Goal: Task Accomplishment & Management: Manage account settings

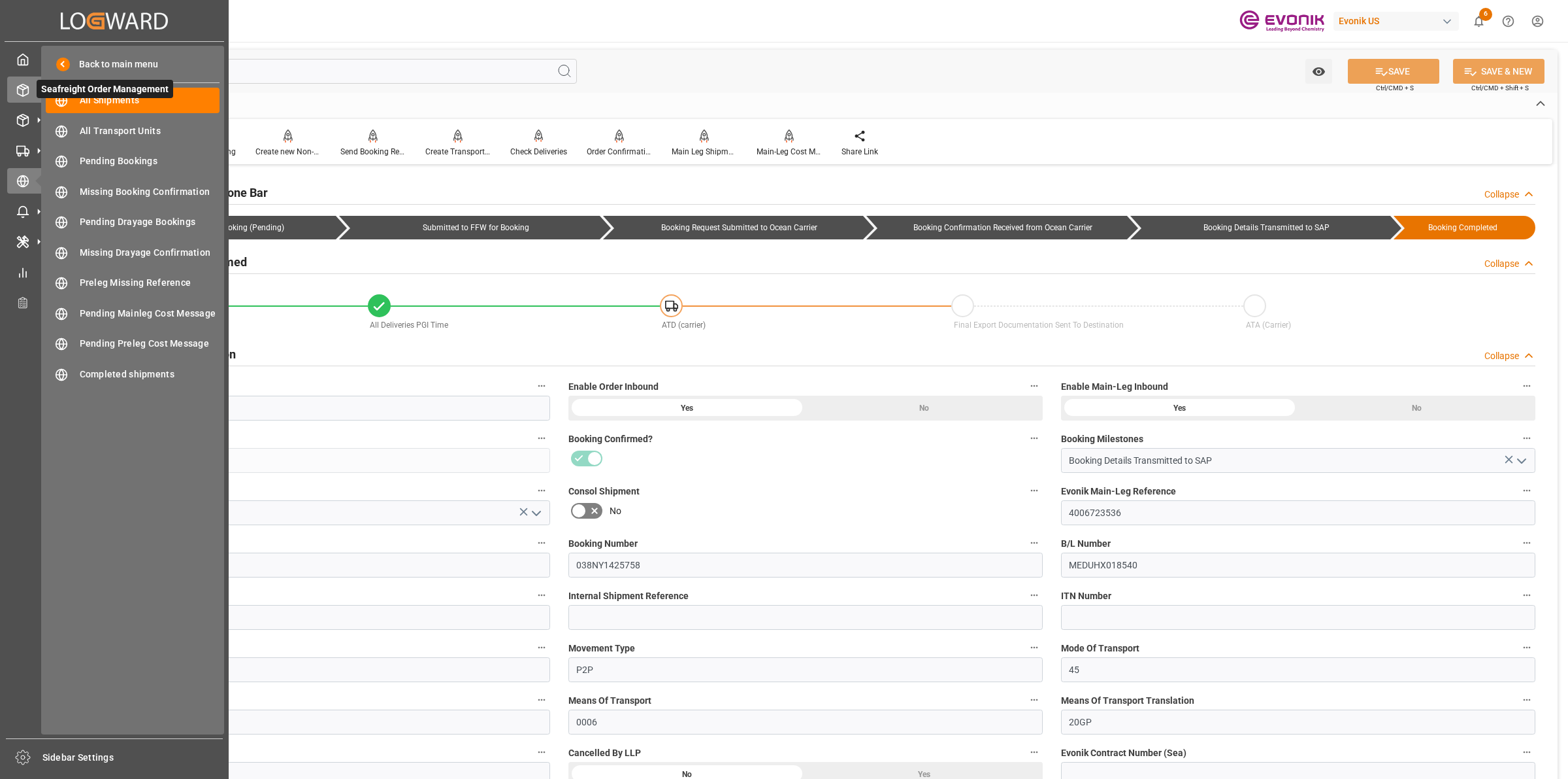
click at [19, 85] on icon at bounding box center [22, 90] width 13 height 13
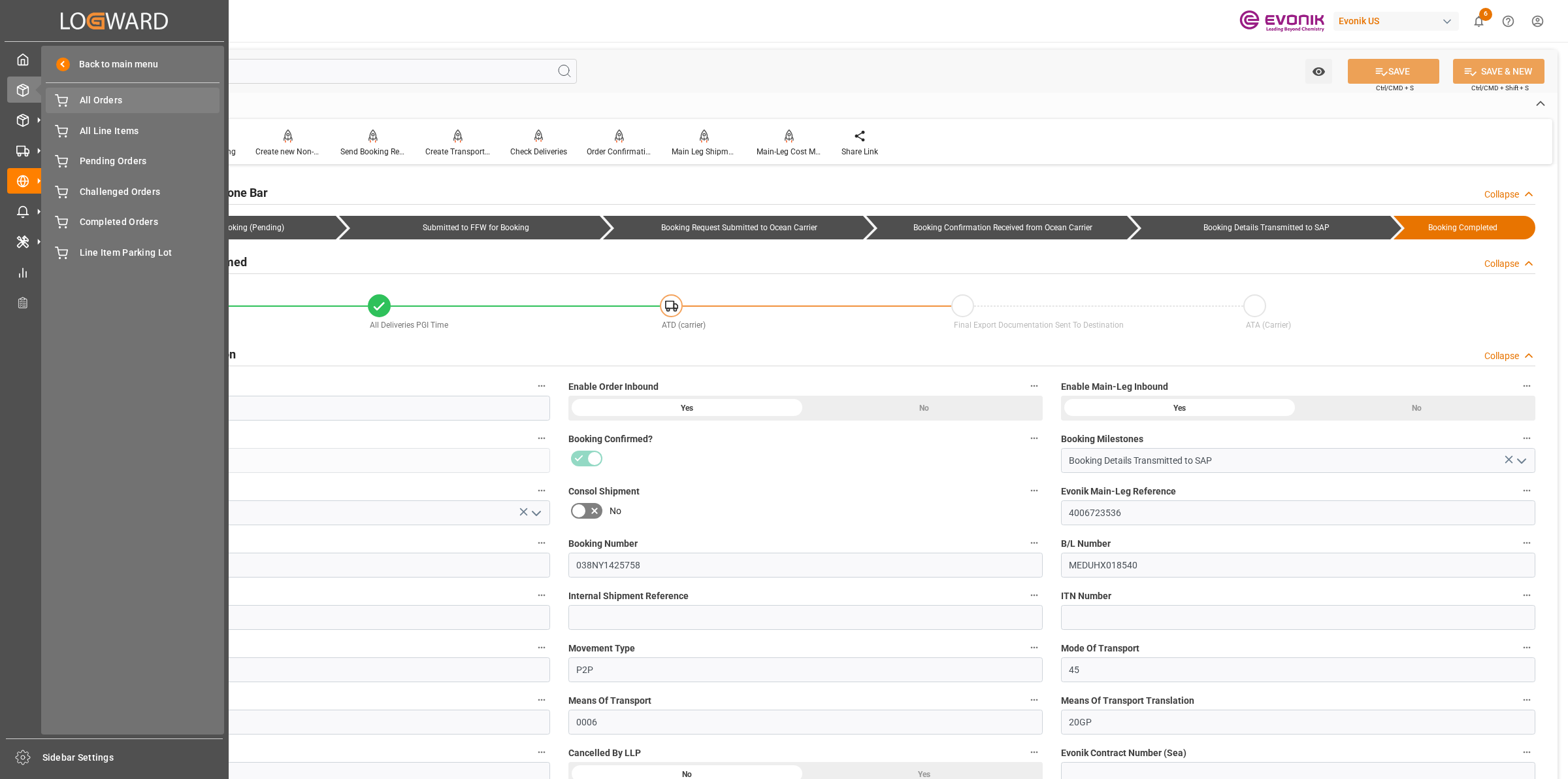
click at [123, 105] on span "All Orders" at bounding box center [150, 101] width 140 height 14
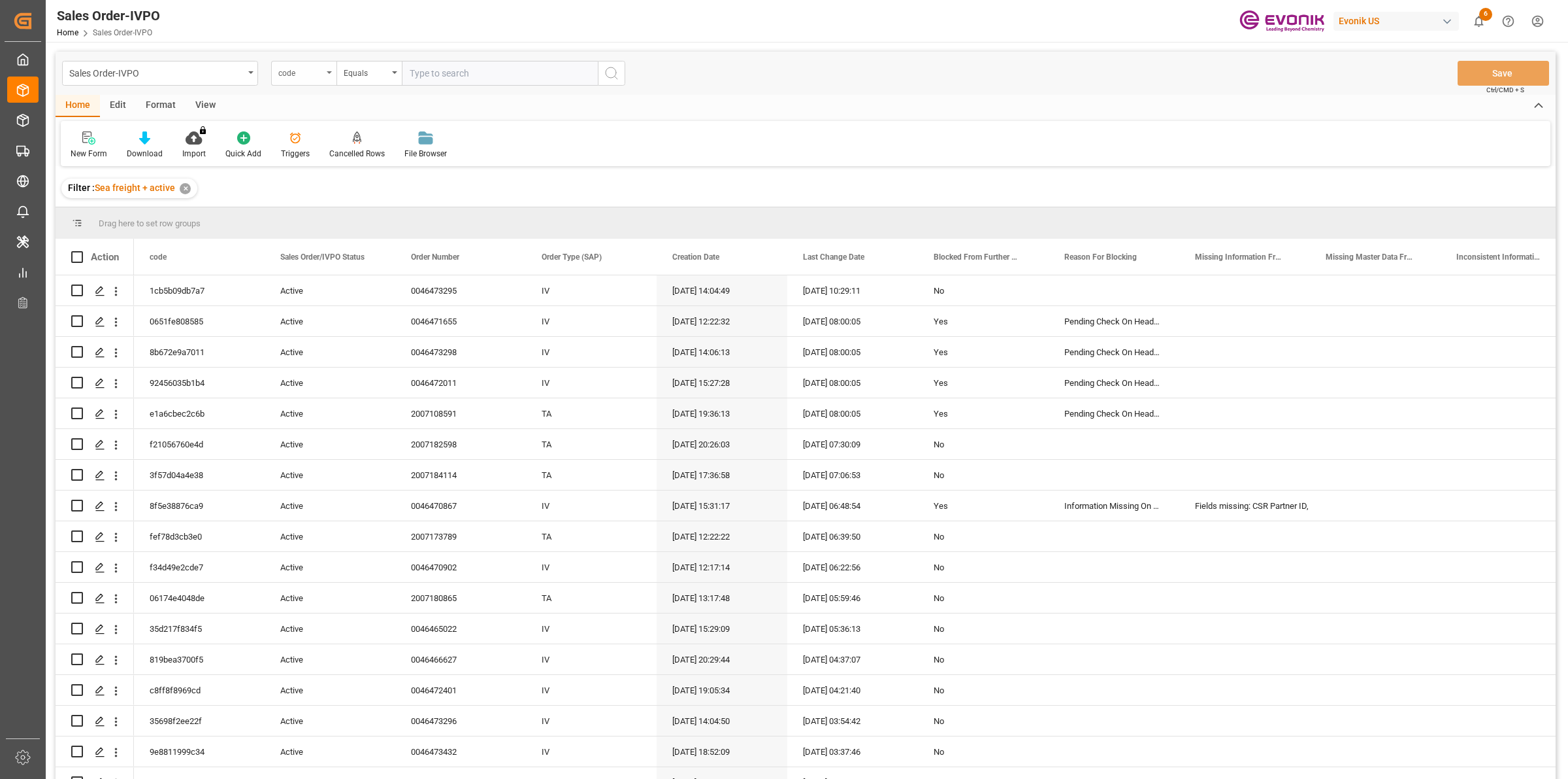
click at [309, 74] on div "code" at bounding box center [300, 72] width 45 height 15
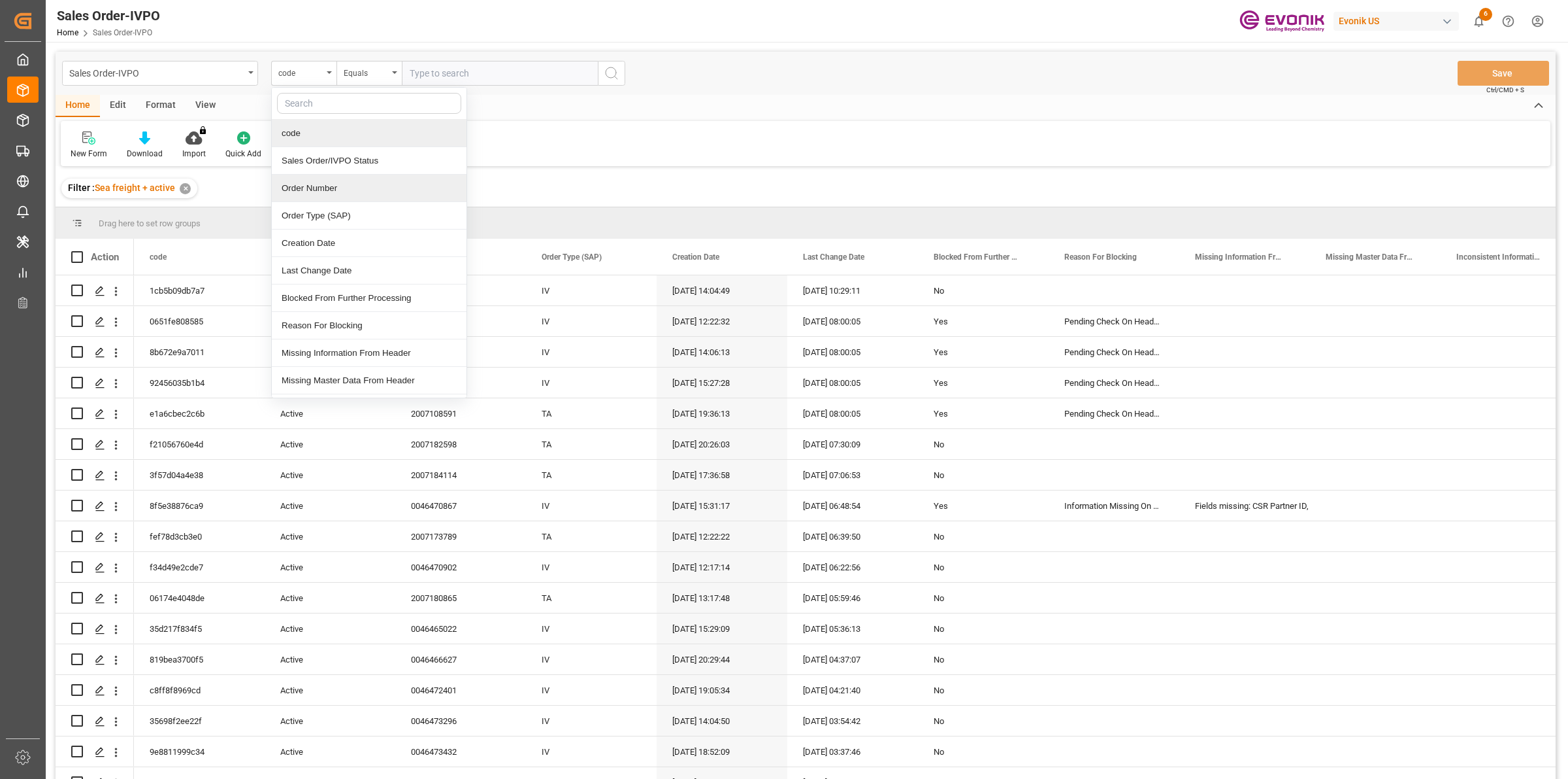
click at [303, 185] on div "Order Number" at bounding box center [369, 188] width 194 height 27
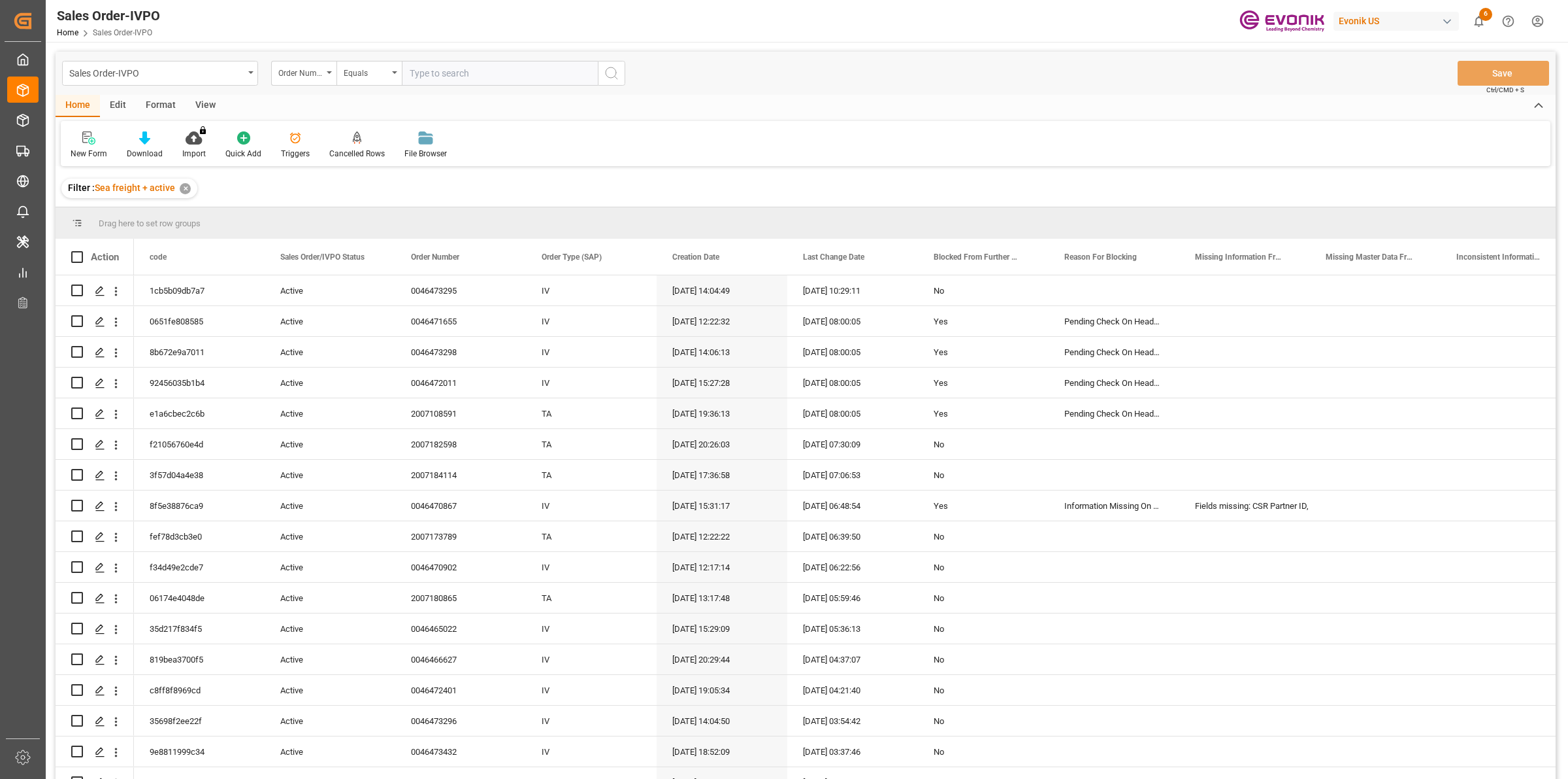
click at [450, 67] on input "text" at bounding box center [500, 73] width 196 height 25
paste input "46472721"
type input "0046472721"
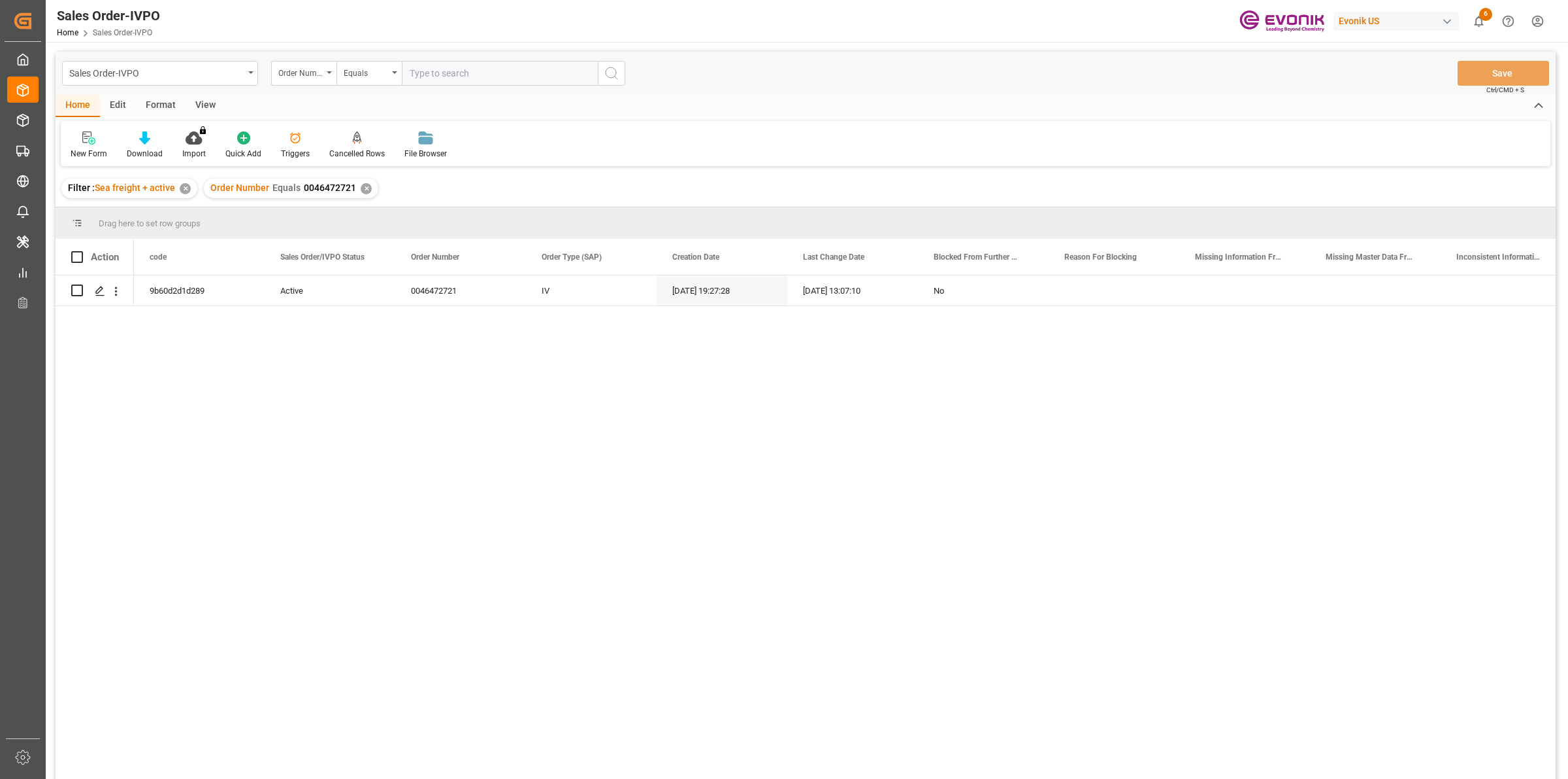
drag, startPoint x: 240, startPoint y: 458, endPoint x: 77, endPoint y: 283, distance: 239.2
click at [252, 462] on div "9b60d2d1d289 Active 0046472721 IV [DATE] 19:27:28 [DATE] 13:07:10 No" at bounding box center [844, 530] width 1422 height 512
click at [99, 288] on icon "Press SPACE to select this row." at bounding box center [100, 291] width 10 height 10
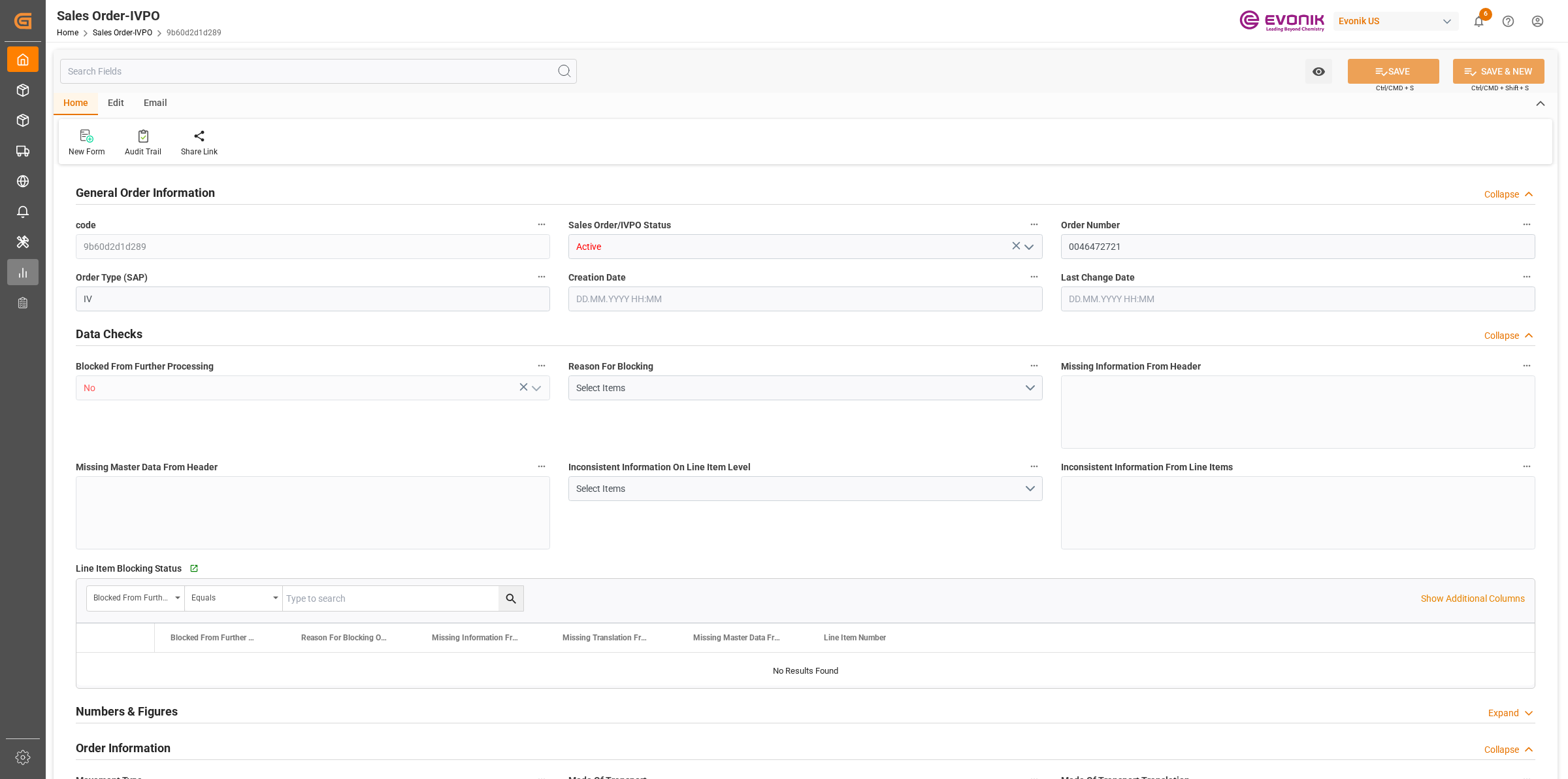
type input "NLRTM"
type input "0"
type input "1"
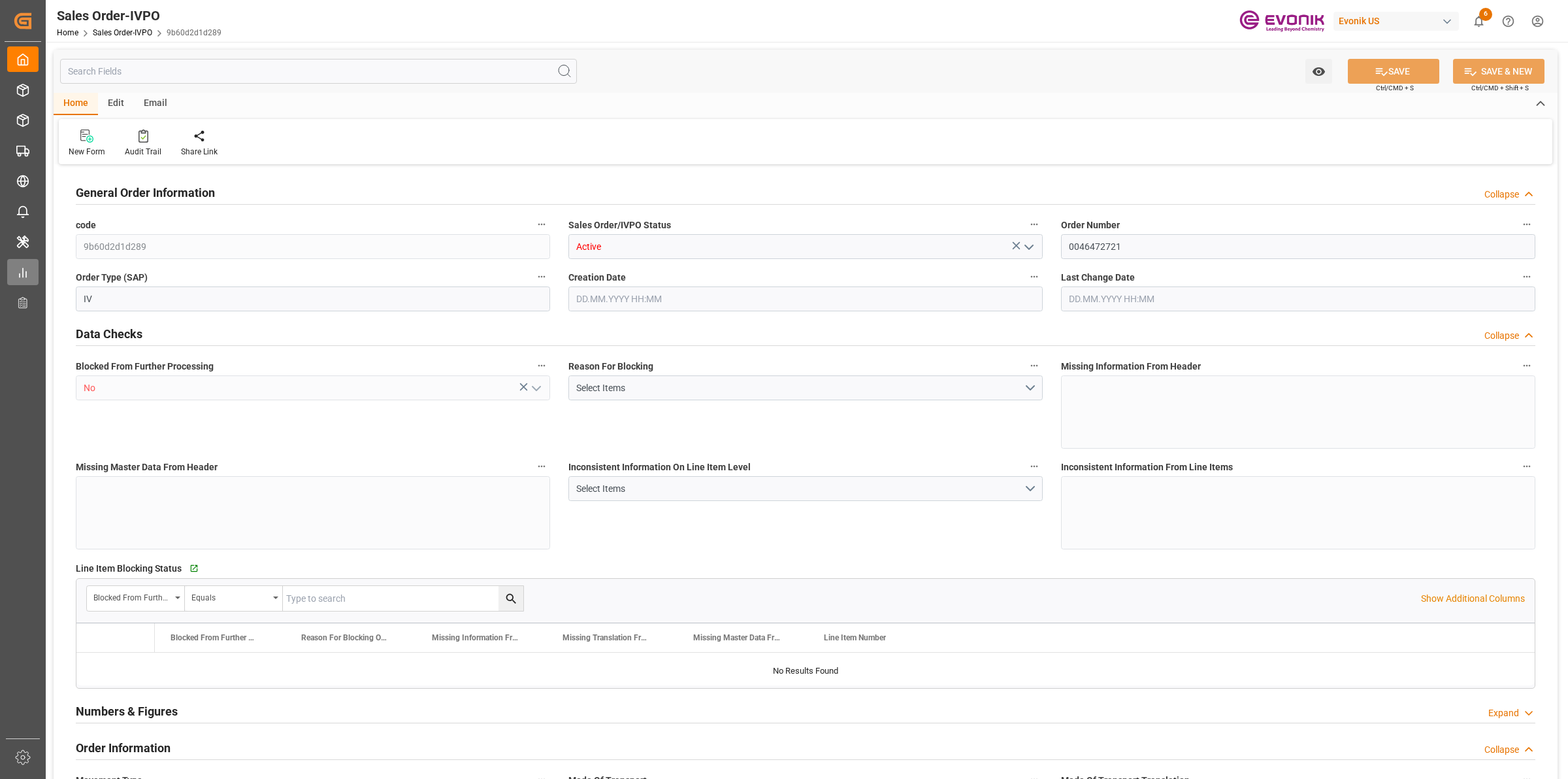
type input "13206.2"
type input "25.19"
type input "17000"
type input "30"
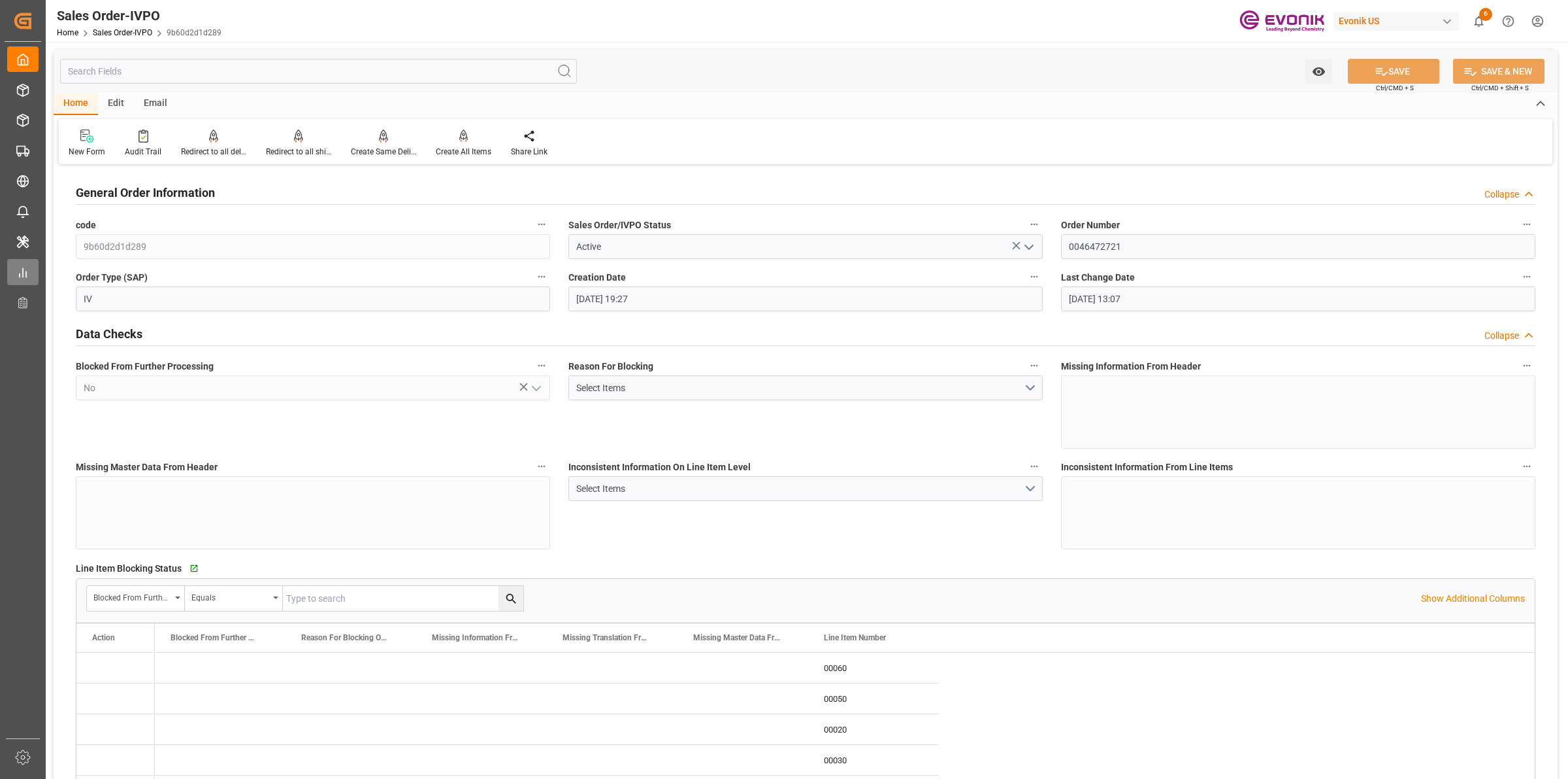
type input "[DATE] 19:27"
type input "[DATE] 13:07"
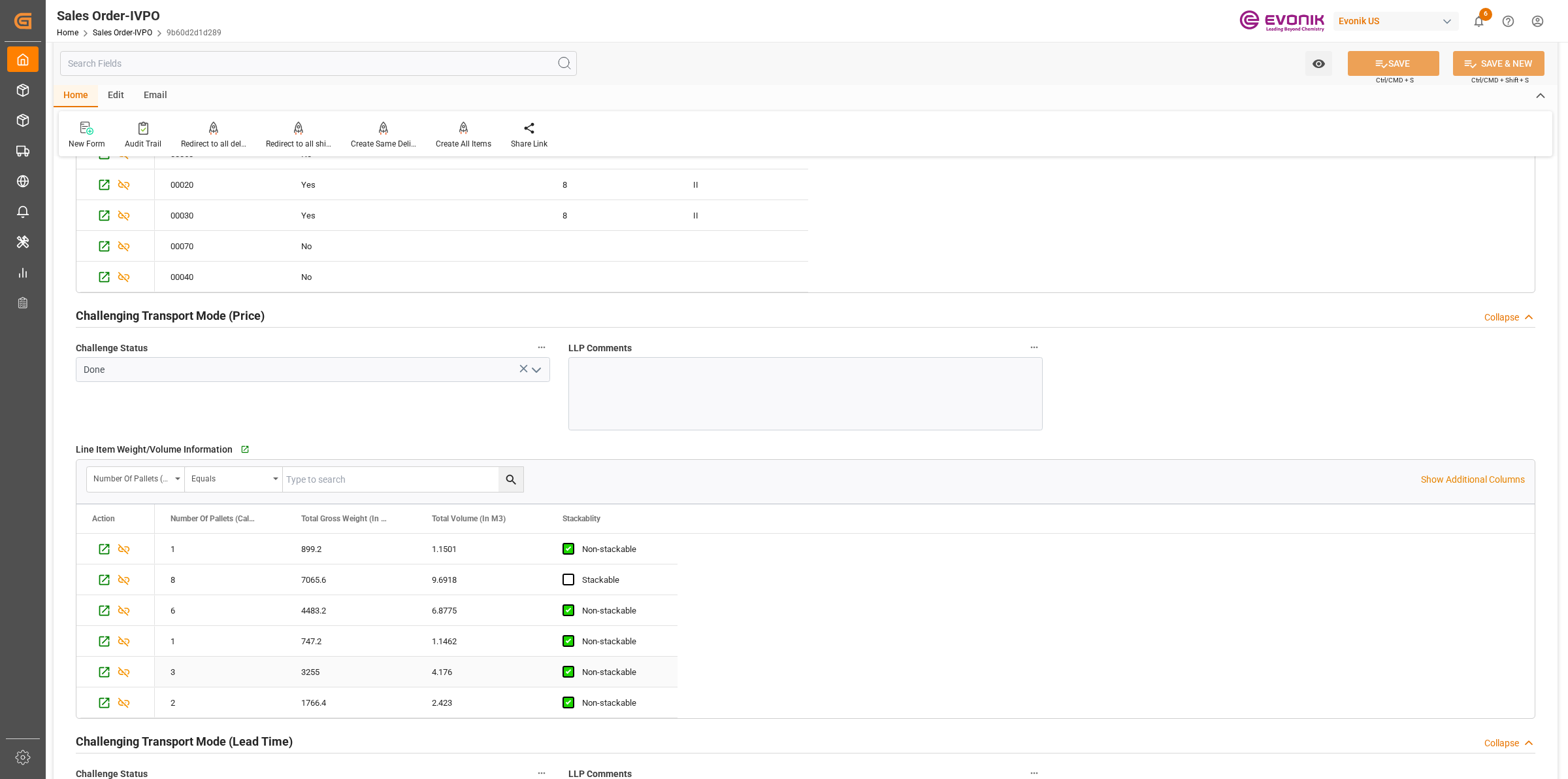
scroll to position [1880, 0]
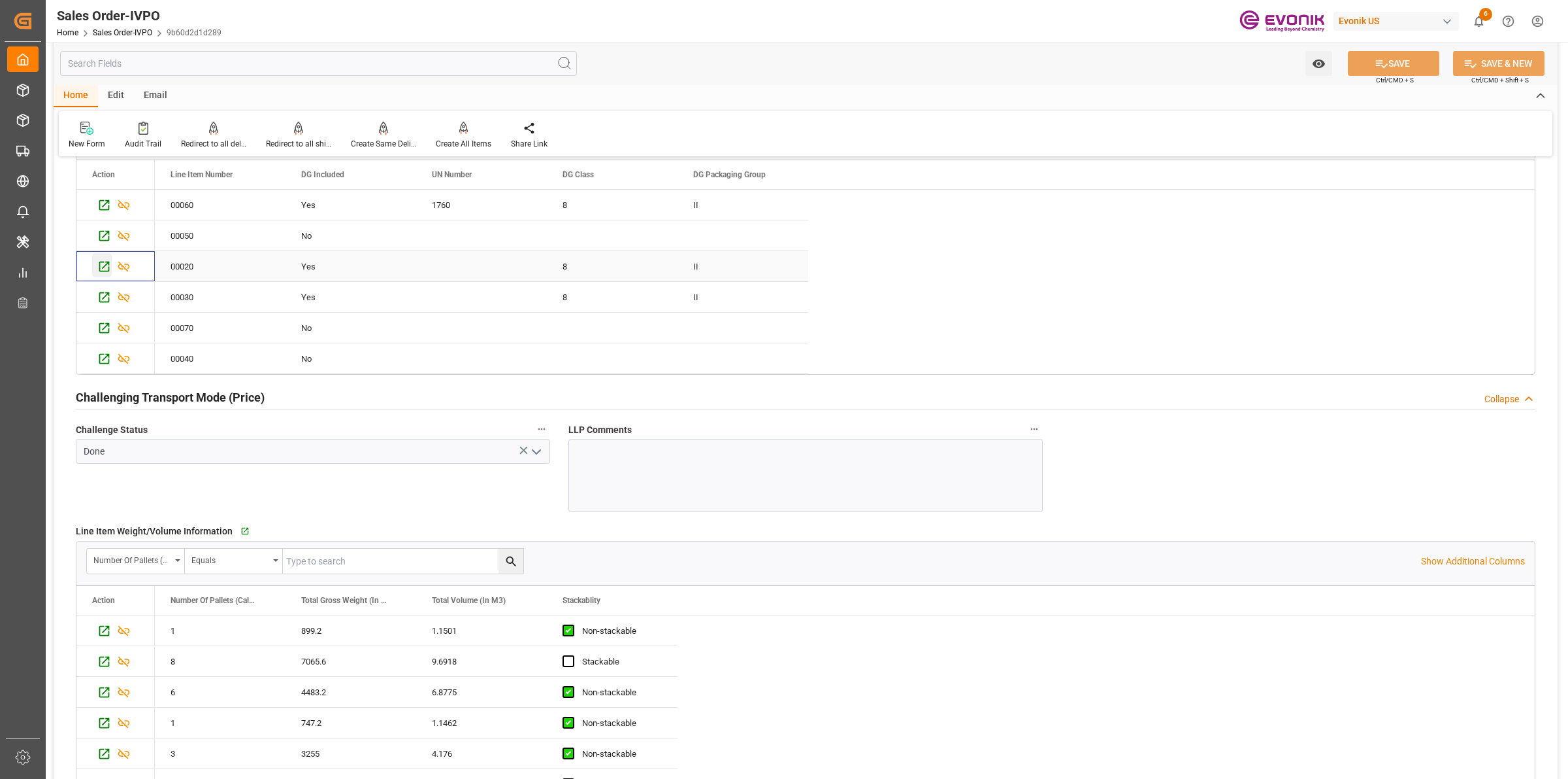
click at [105, 269] on icon "Press SPACE to select this row." at bounding box center [105, 266] width 10 height 10
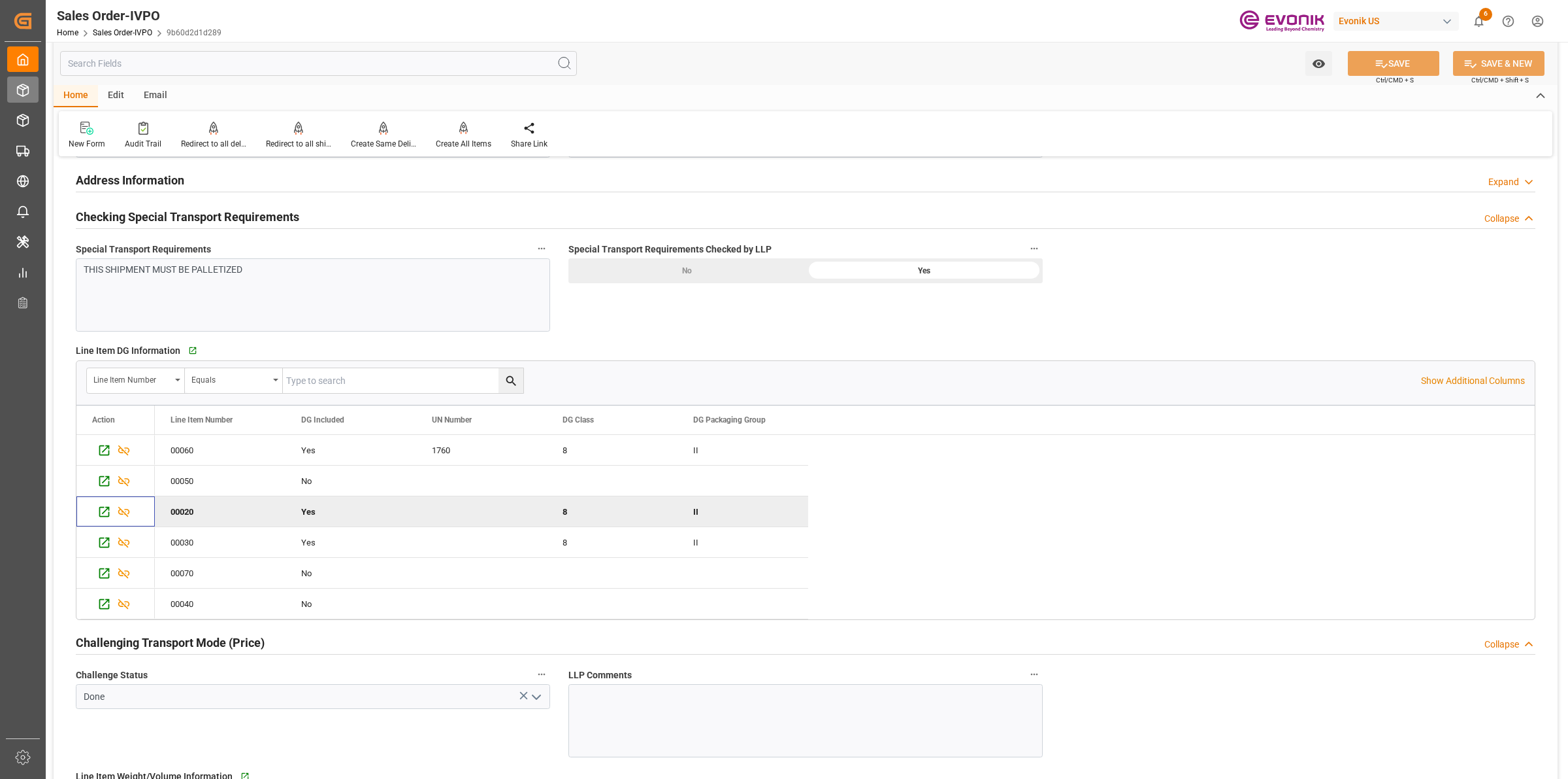
click at [31, 96] on div "Seafreight Order Management Seafreight Order Management" at bounding box center [23, 89] width 31 height 25
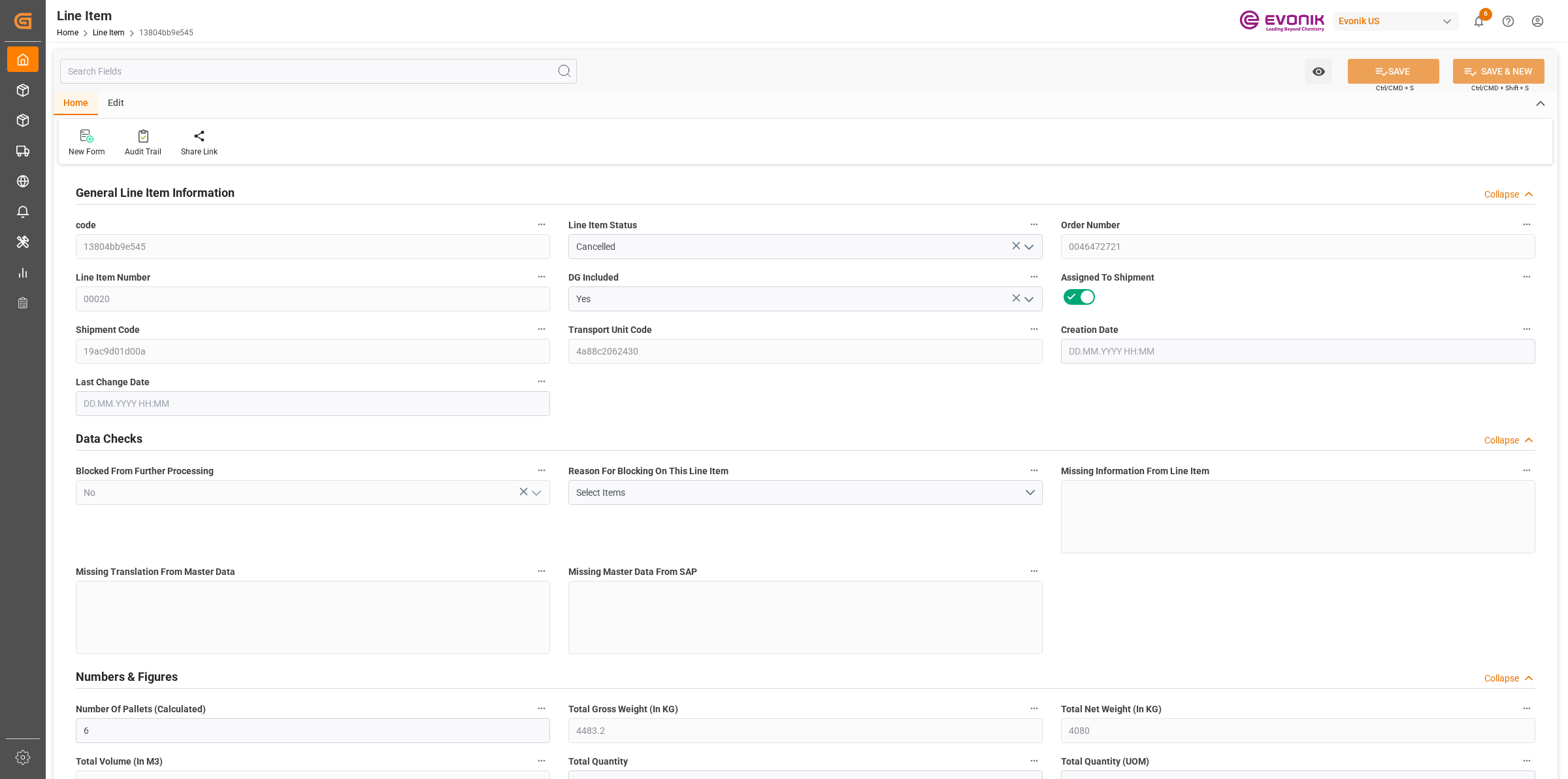
type input "6"
type input "4483.2"
type input "4080"
type input "6.8775"
type input "24"
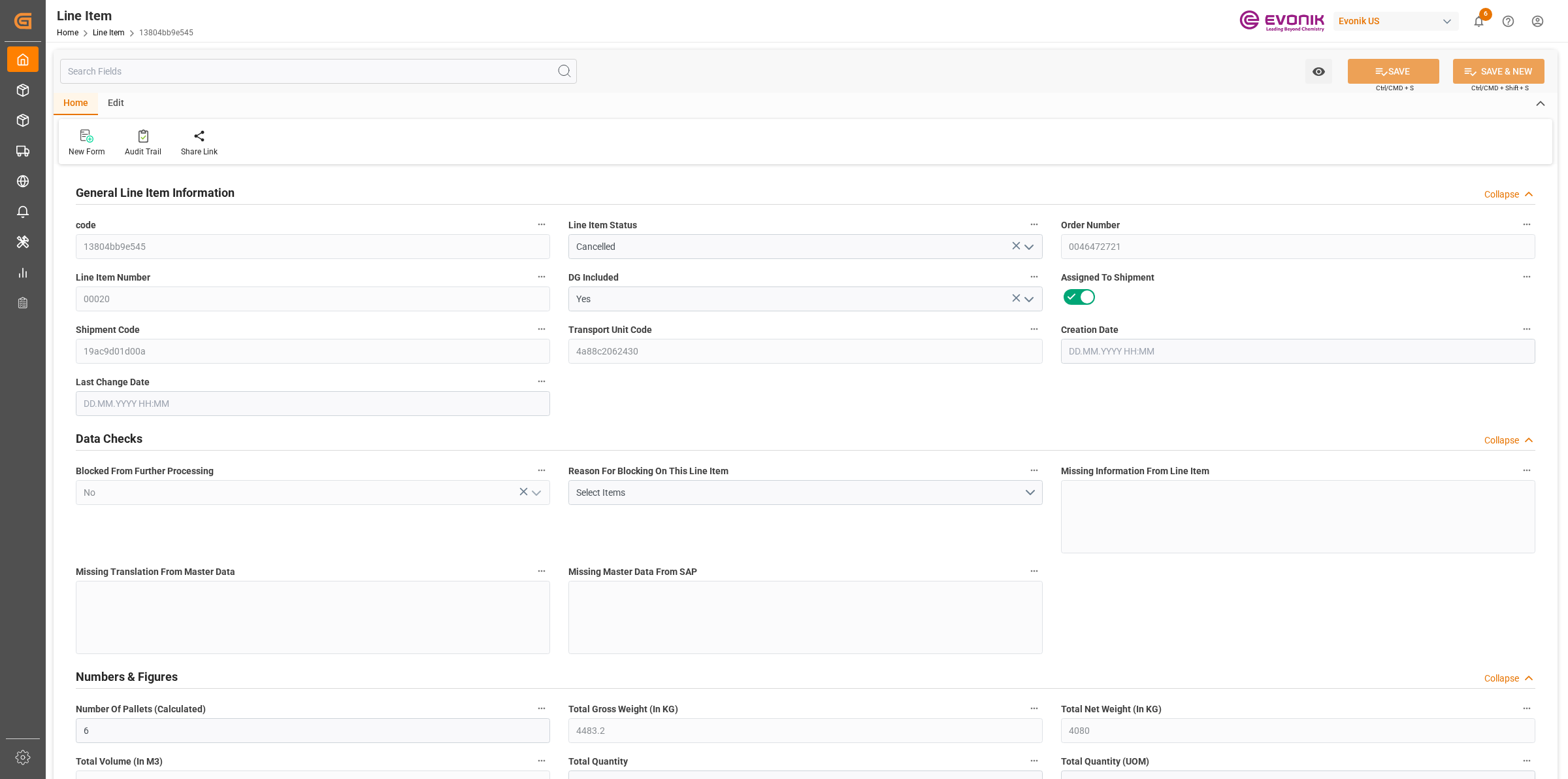
type input "31048.8"
type input "24"
type input "4483.2"
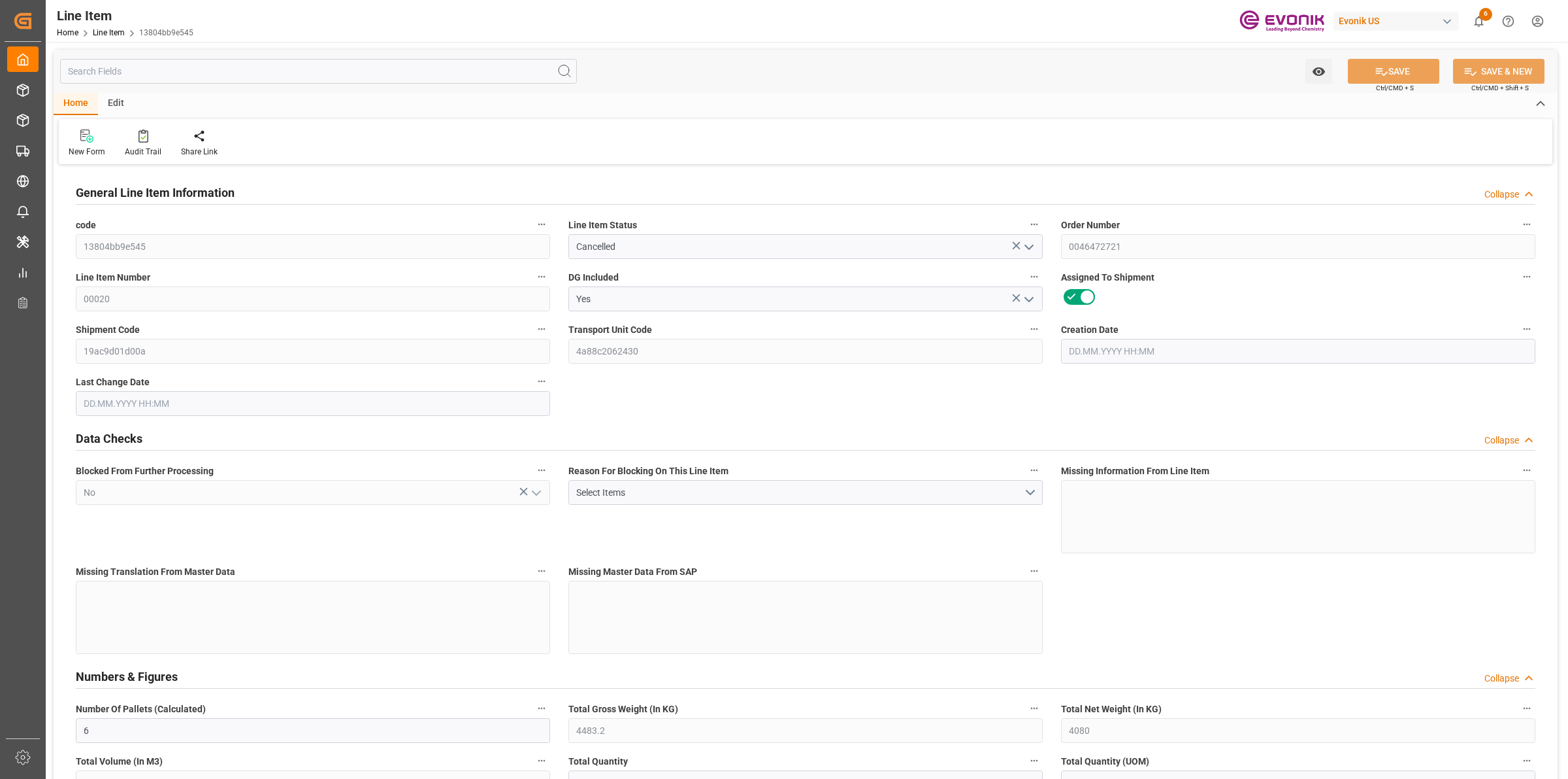
type input "4603.2"
type input "4080"
type input "6.8775"
type input "6877.488"
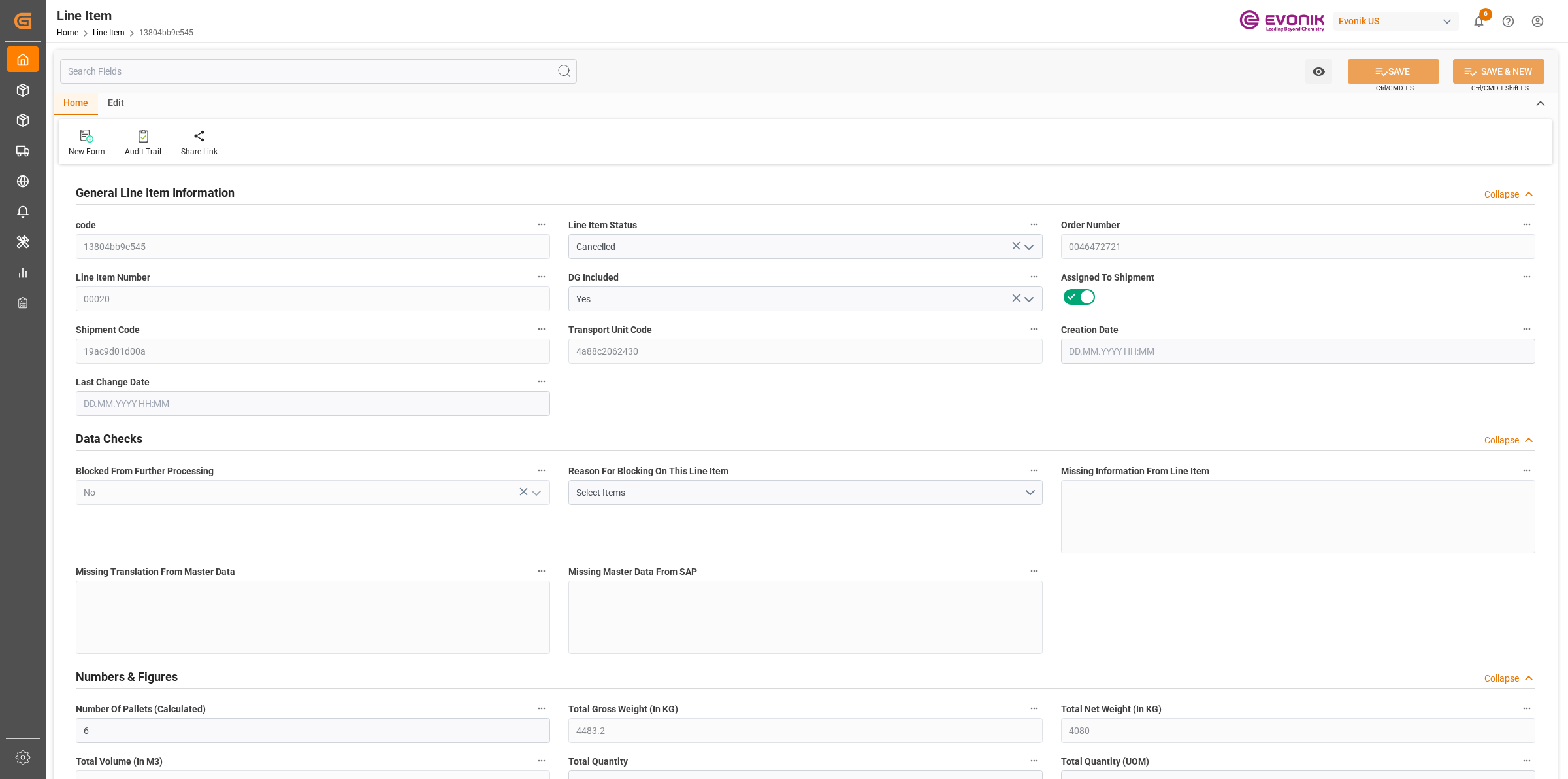
type input "0"
type input "[DATE] 19:27"
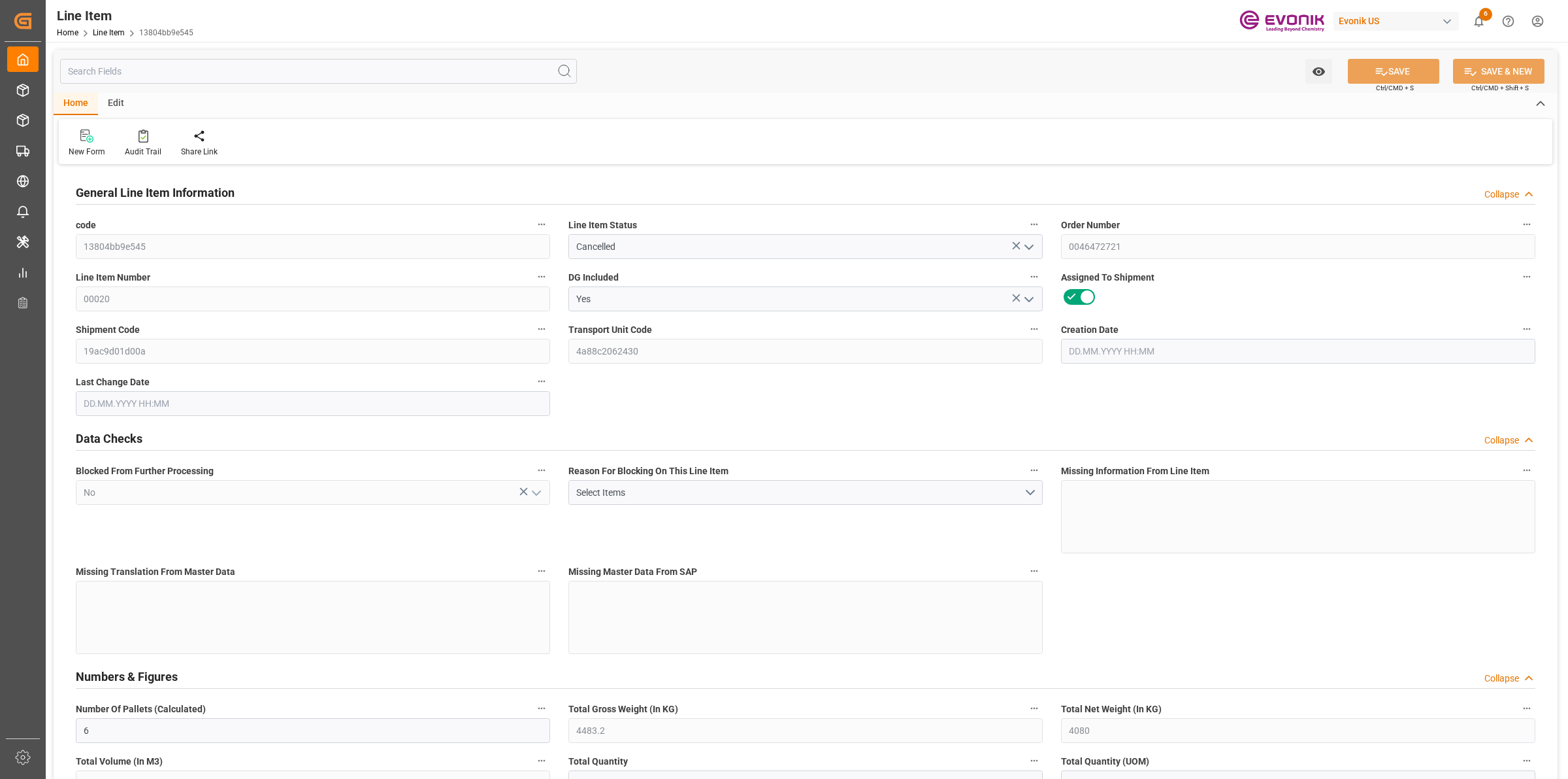
type input "15.09.2025 12:25"
type input "17.10.2025"
type input "18.09.2025"
type input "[DATE]"
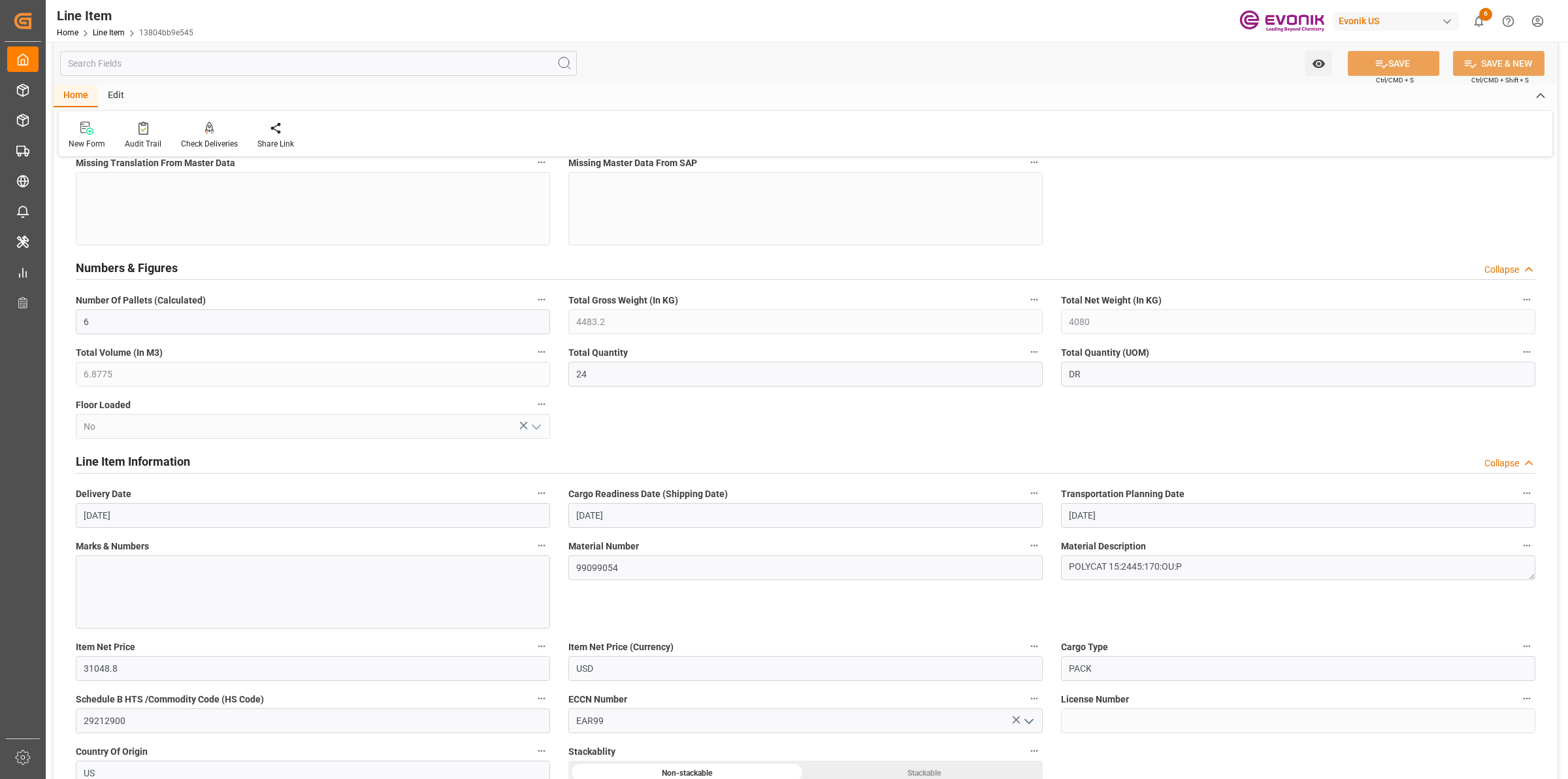
scroll to position [491, 0]
